Goal: Task Accomplishment & Management: Use online tool/utility

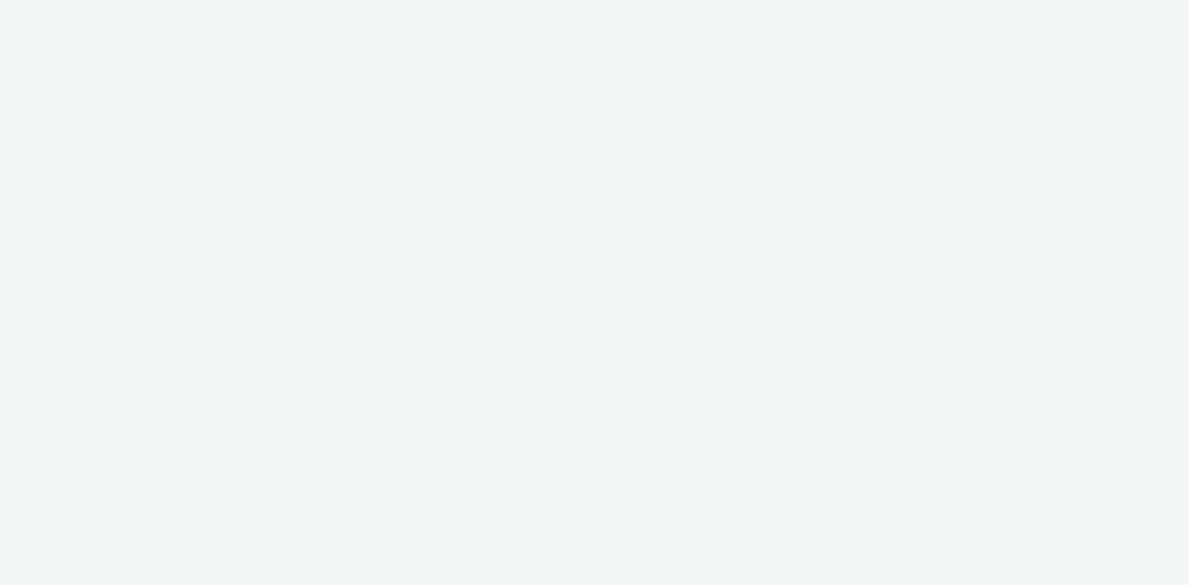
select select "13a2fbe5-957a-421a-afc7-ce9fd0a90192"
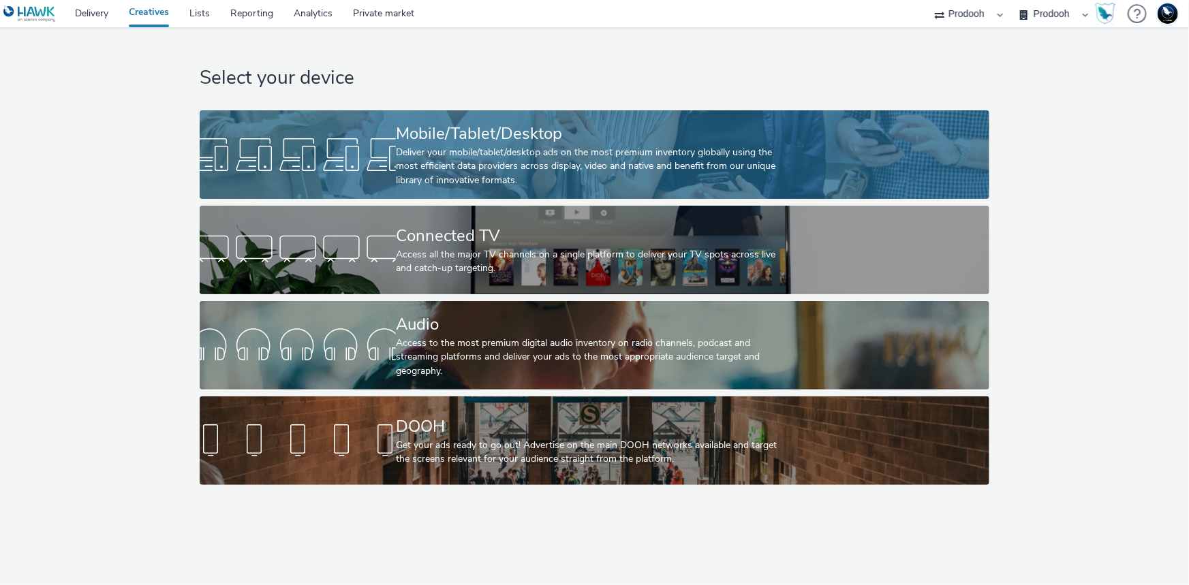
click at [645, 179] on div "Deliver your mobile/tablet/desktop ads on the most premium inventory globally u…" at bounding box center [592, 167] width 392 height 42
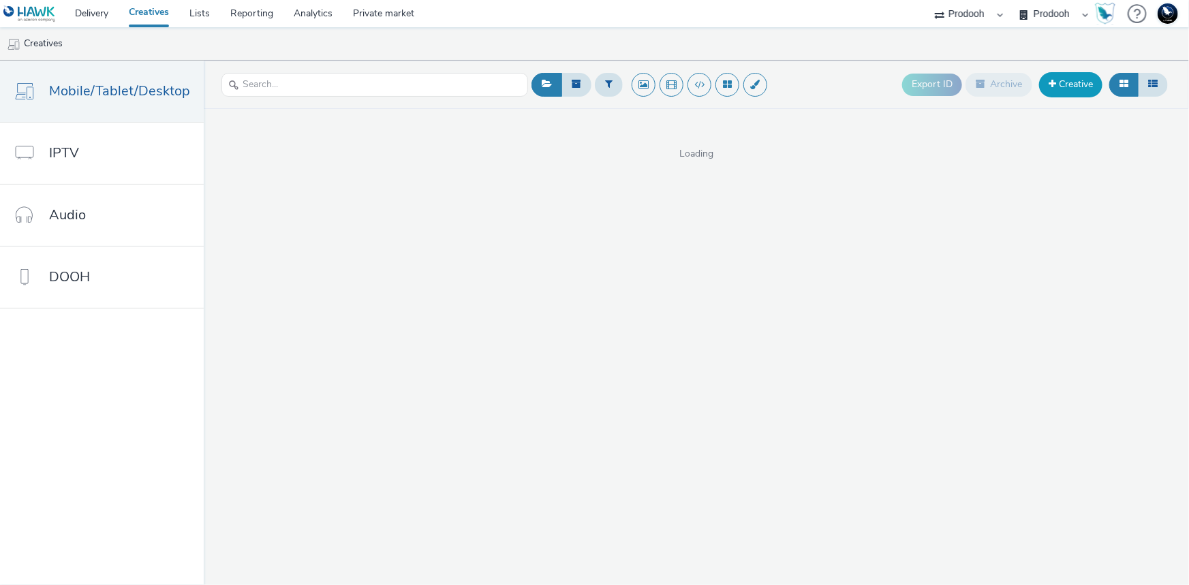
click at [1067, 87] on link "Creative" at bounding box center [1070, 84] width 63 height 25
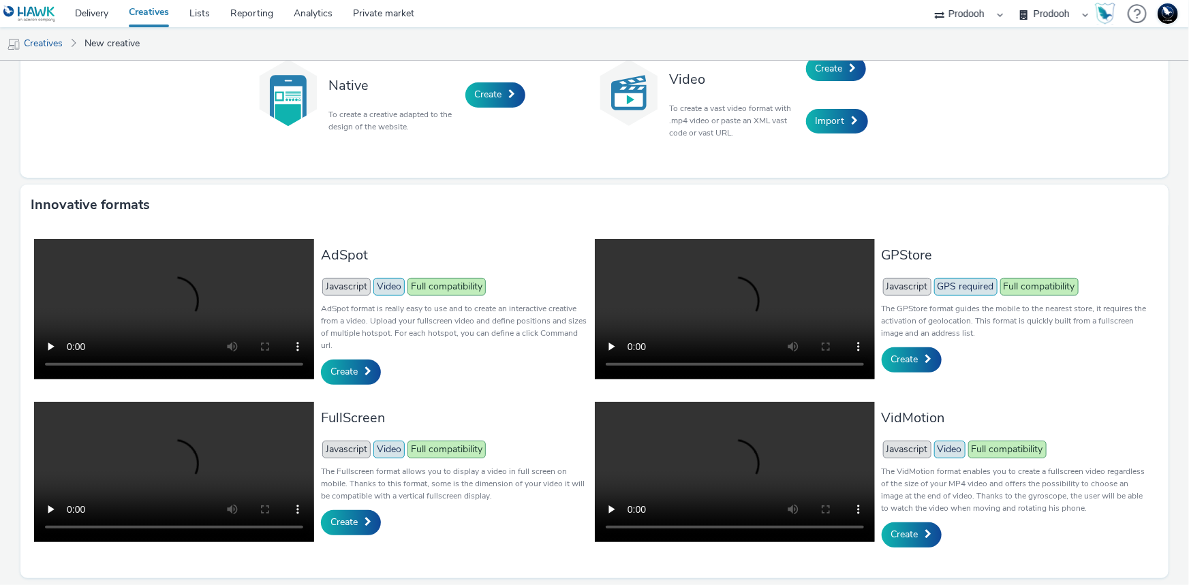
scroll to position [217, 0]
click at [346, 365] on span "Create" at bounding box center [344, 371] width 27 height 13
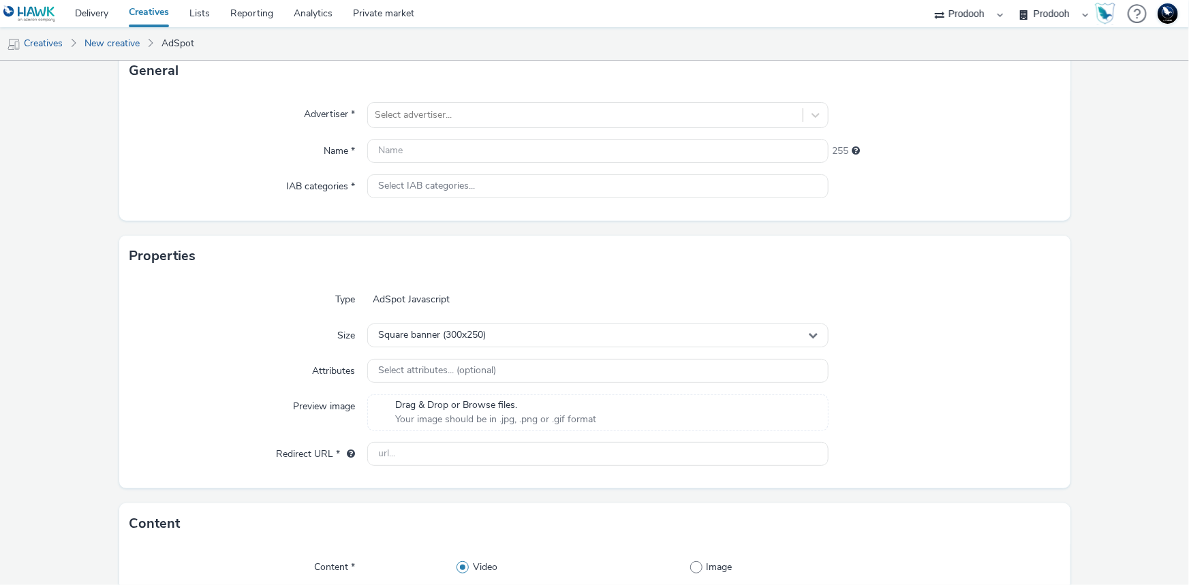
scroll to position [123, 0]
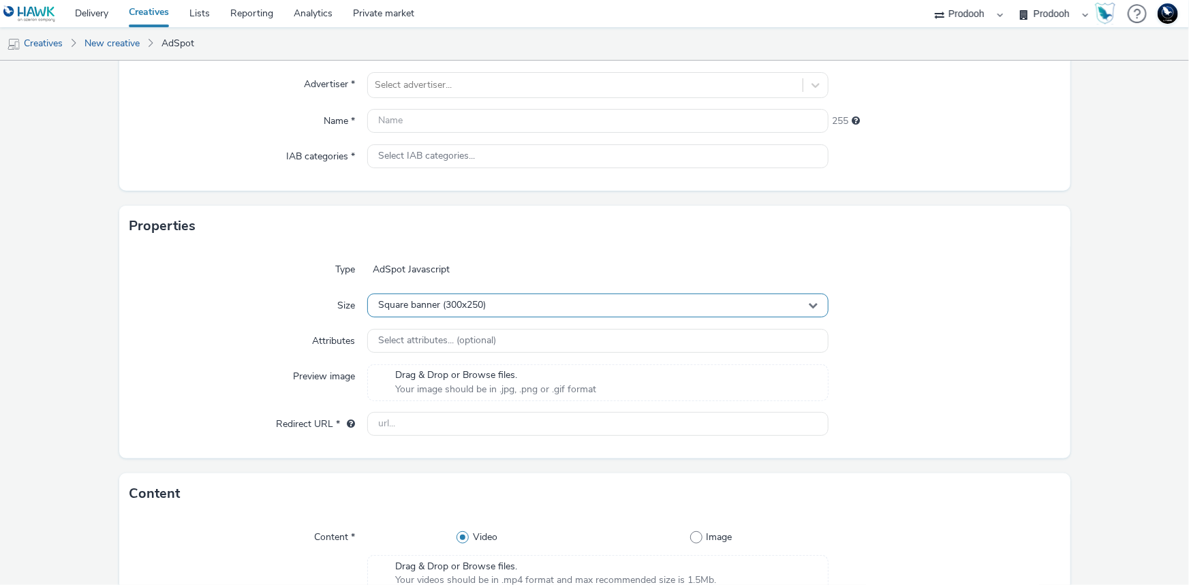
click at [690, 298] on div "Square banner (300x250)" at bounding box center [597, 306] width 461 height 24
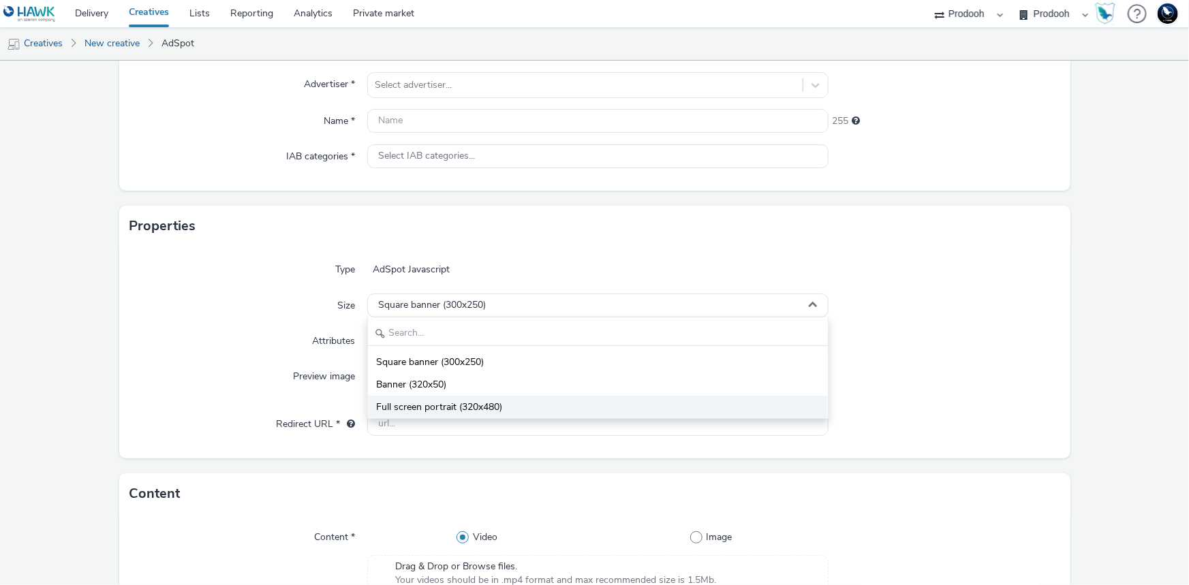
click at [504, 406] on li "Full screen portrait (320x480)" at bounding box center [598, 407] width 460 height 22
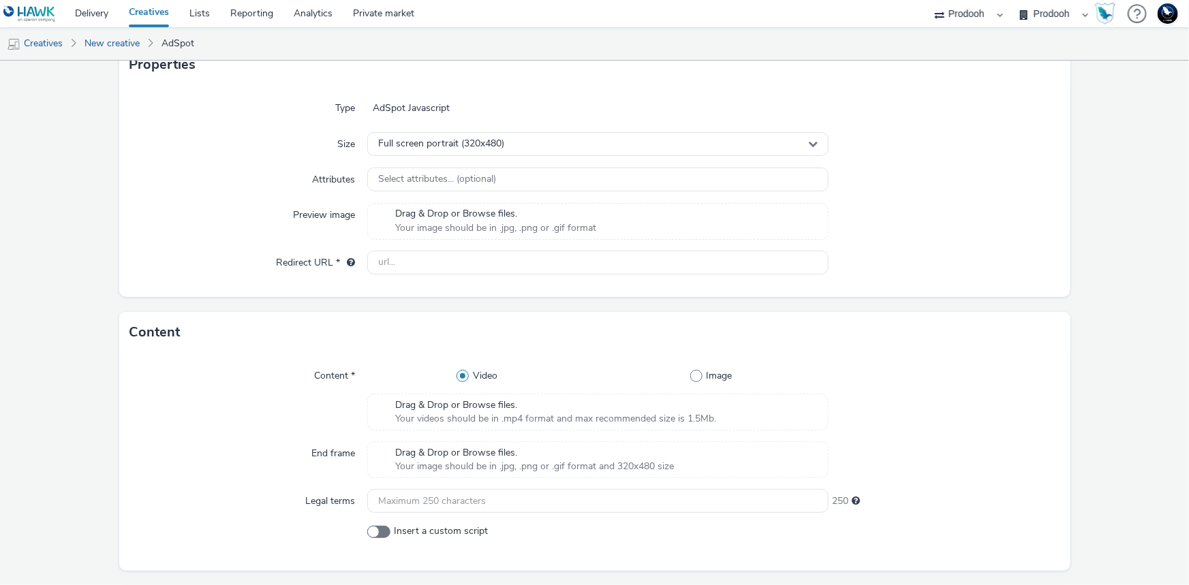
scroll to position [309, 0]
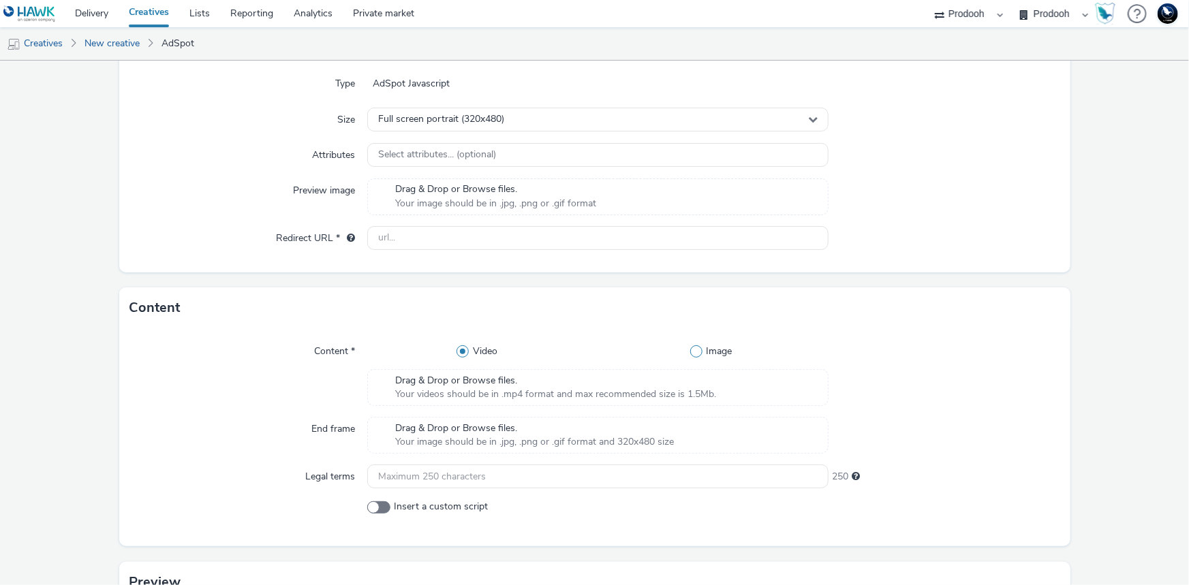
click at [710, 354] on span "Image" at bounding box center [720, 352] width 26 height 14
click at [710, 354] on input "Image" at bounding box center [714, 352] width 9 height 9
radio input "false"
radio input "true"
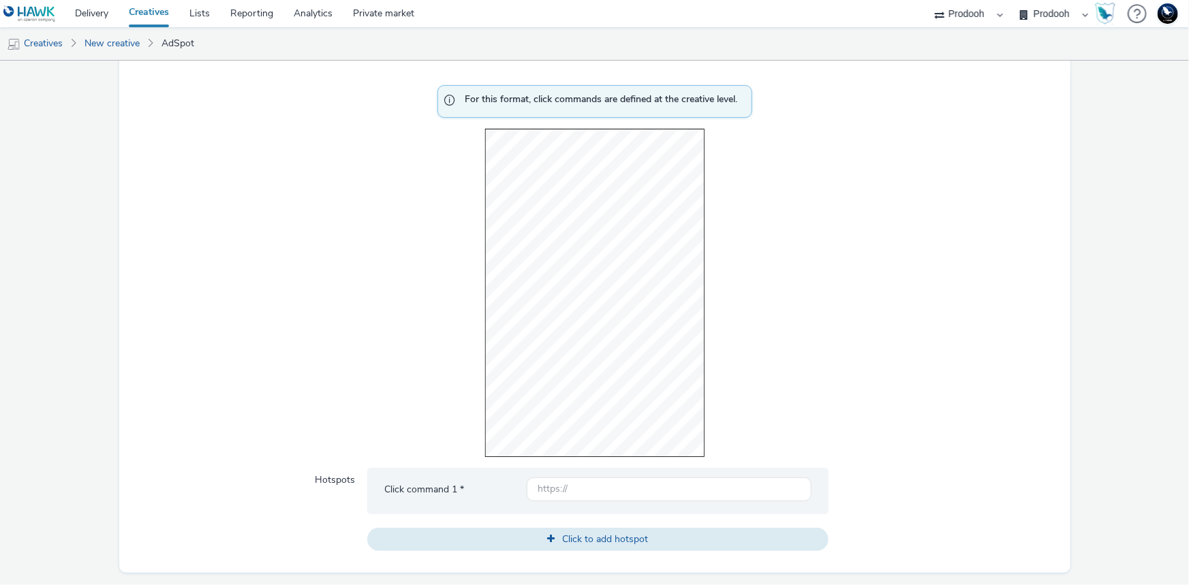
scroll to position [805, 0]
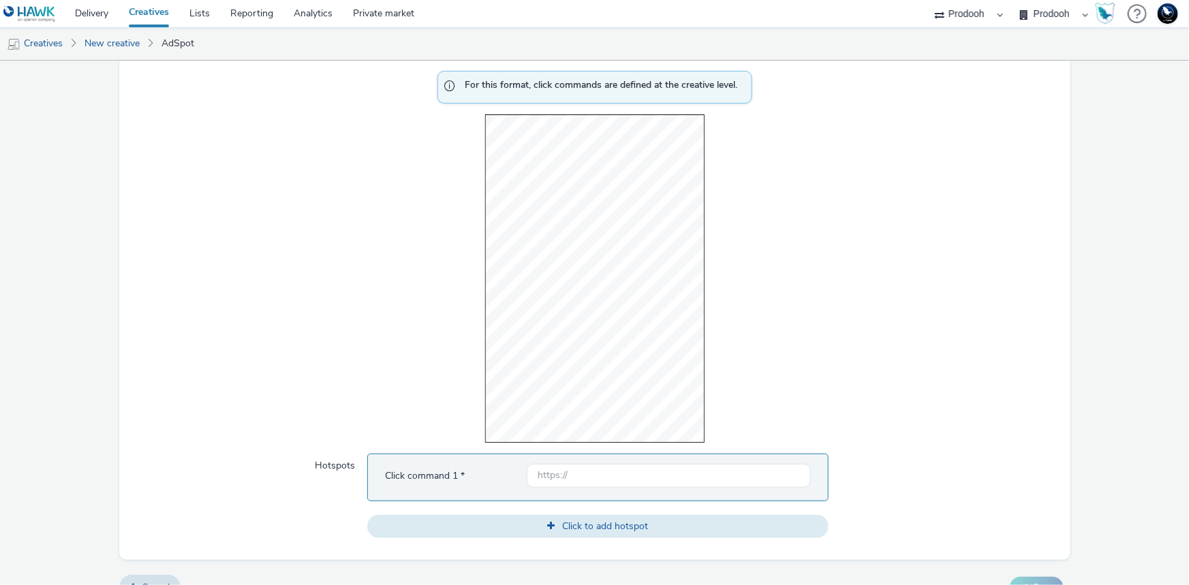
click at [702, 204] on div "For this format, click commands are defined at the creative level. Hotspots Cli…" at bounding box center [594, 310] width 951 height 500
click at [620, 476] on input "text" at bounding box center [669, 476] width 284 height 24
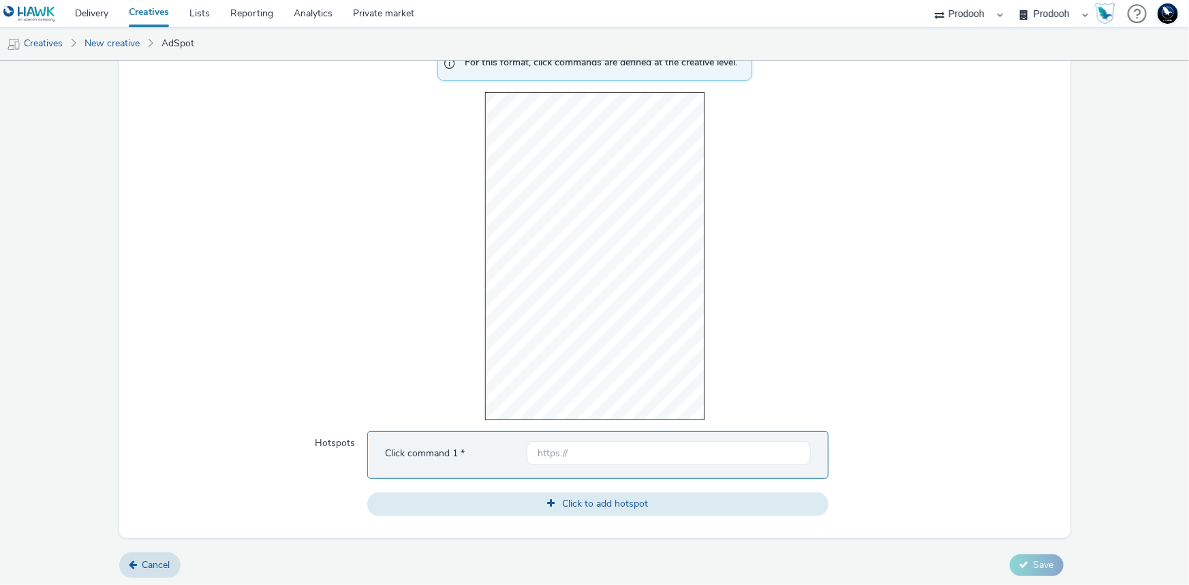
scroll to position [891, 0]
click at [613, 502] on span "Click to add hotspot" at bounding box center [606, 501] width 86 height 13
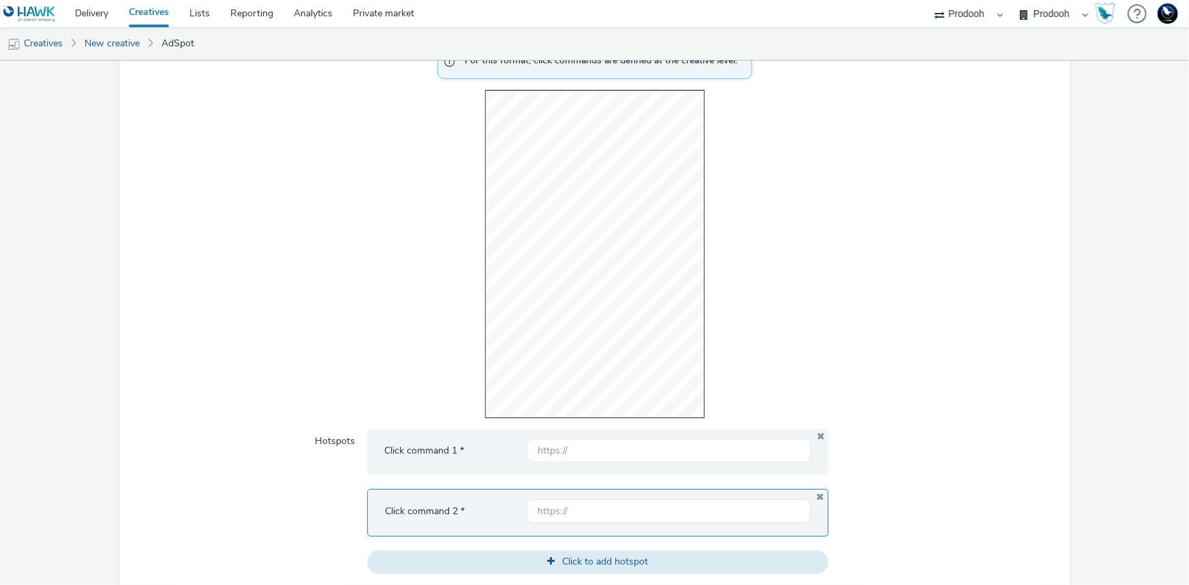
click at [703, 178] on div "For this format, click commands are defined at the creative level. Hotspots Cli…" at bounding box center [594, 315] width 951 height 560
click at [115, 47] on link "New creative" at bounding box center [112, 43] width 69 height 33
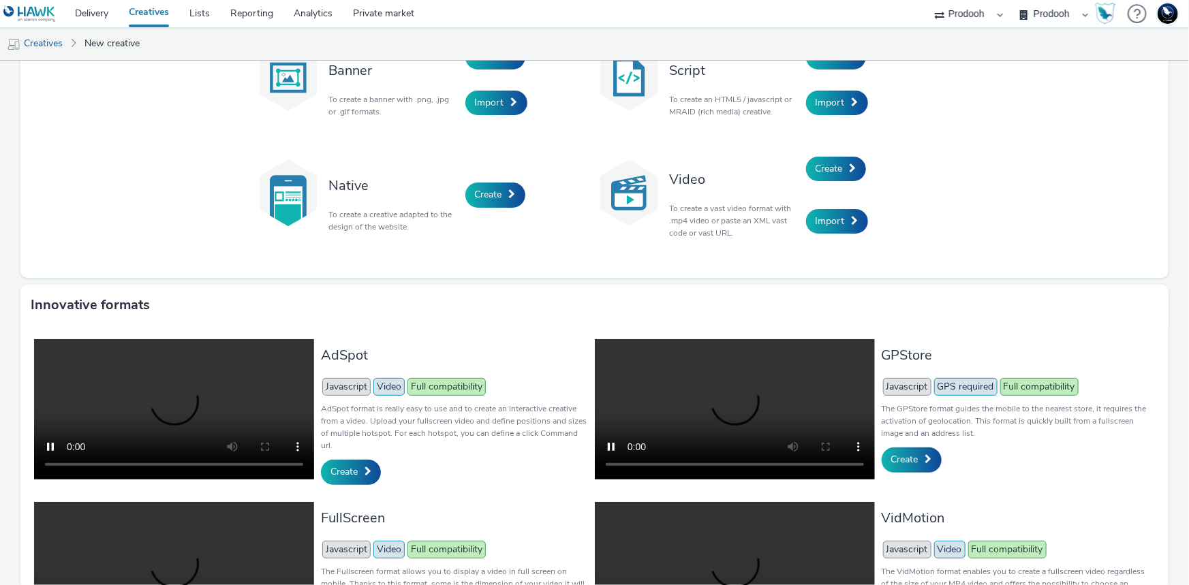
scroll to position [217, 0]
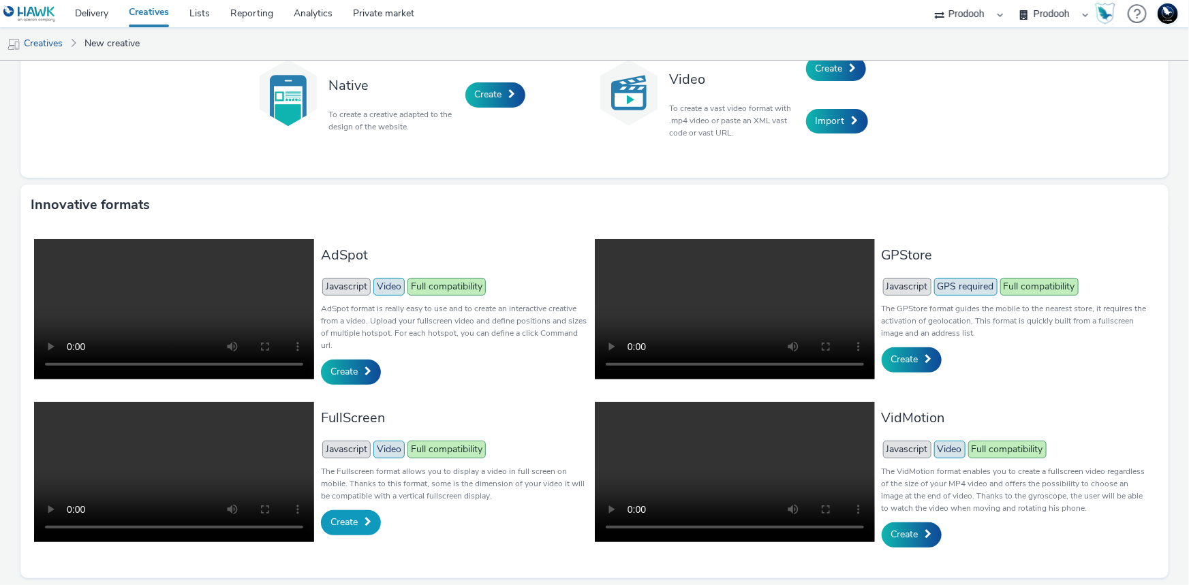
click at [361, 512] on link "Create" at bounding box center [351, 522] width 60 height 25
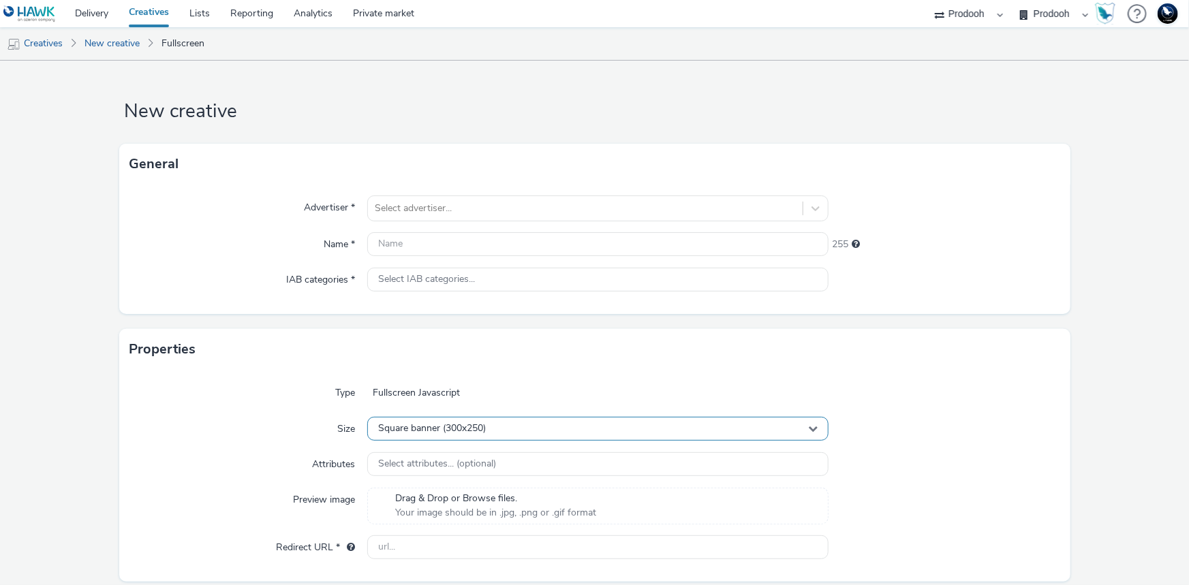
click at [583, 433] on div "Square banner (300x250)" at bounding box center [597, 429] width 461 height 24
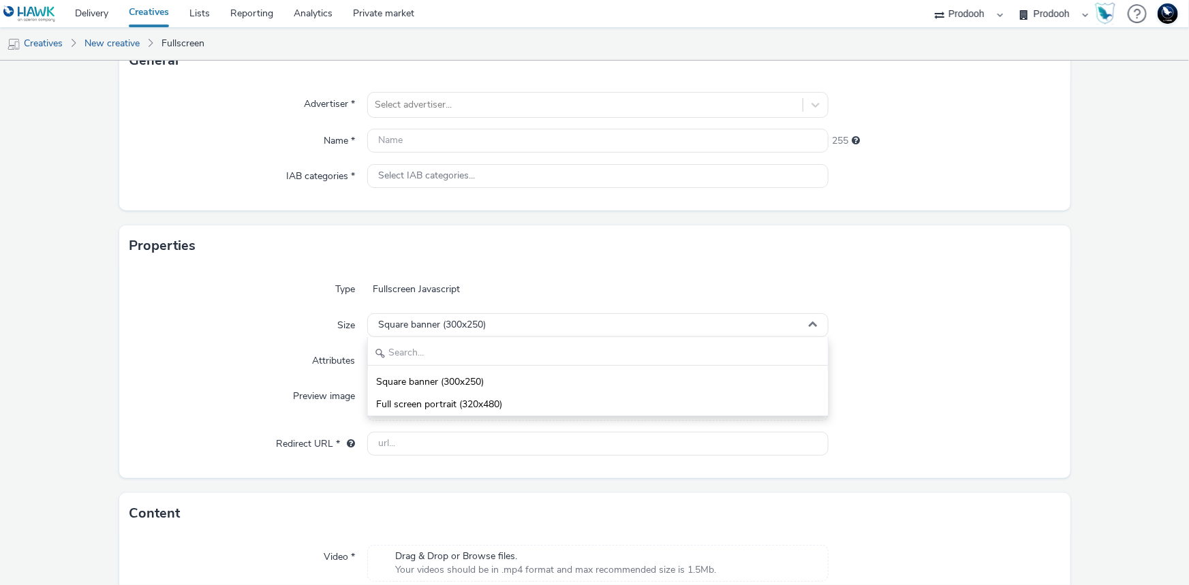
scroll to position [123, 0]
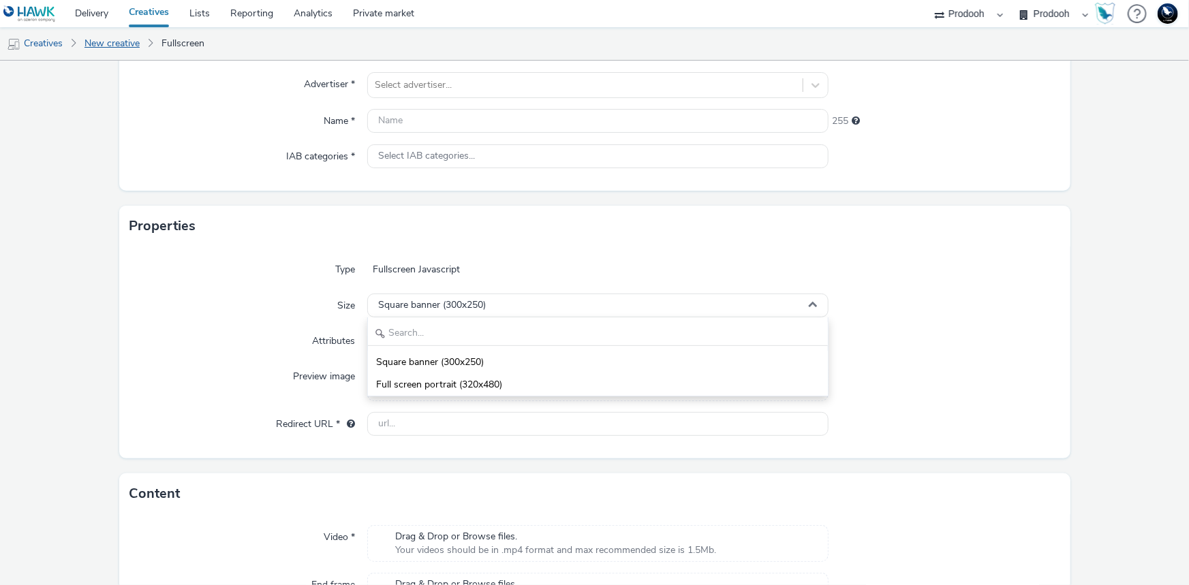
click at [106, 39] on link "New creative" at bounding box center [112, 43] width 69 height 33
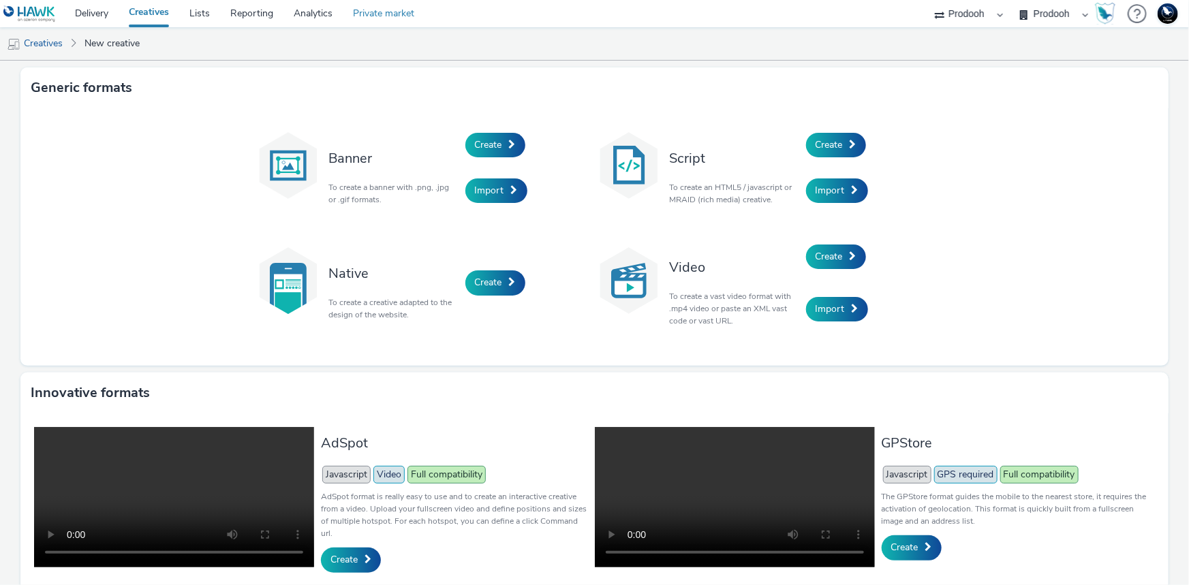
click at [379, 16] on link "Private market" at bounding box center [384, 13] width 82 height 27
